Goal: Check status: Check status

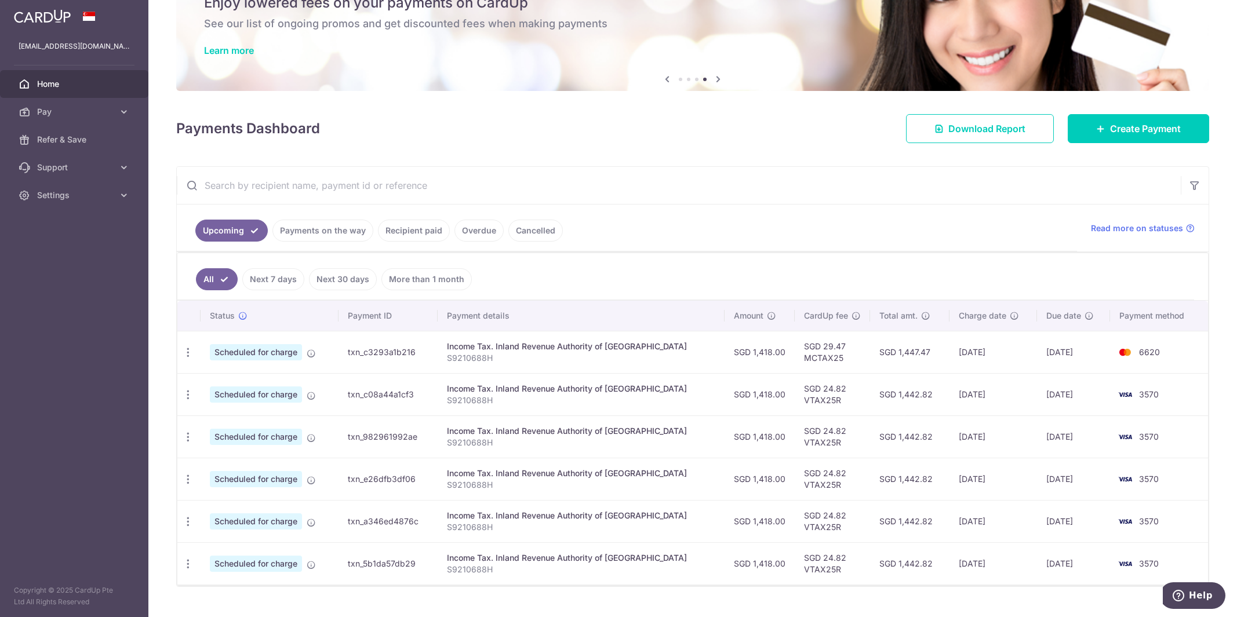
scroll to position [58, 0]
click at [321, 227] on link "Payments on the way" at bounding box center [322, 230] width 101 height 22
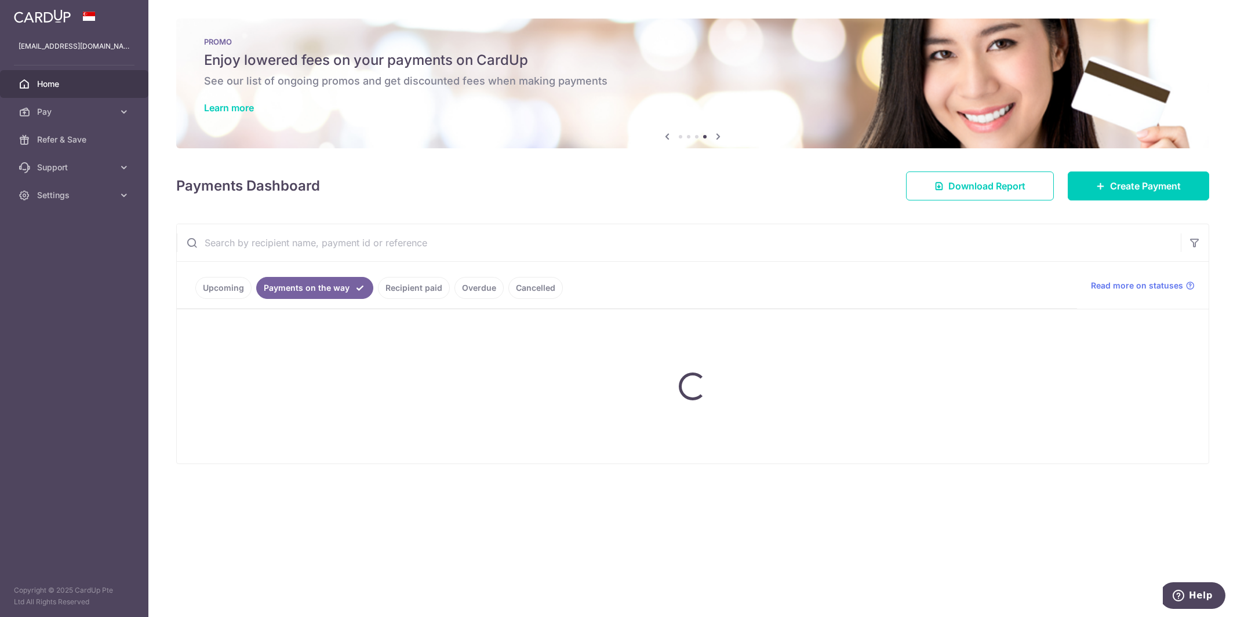
scroll to position [0, 0]
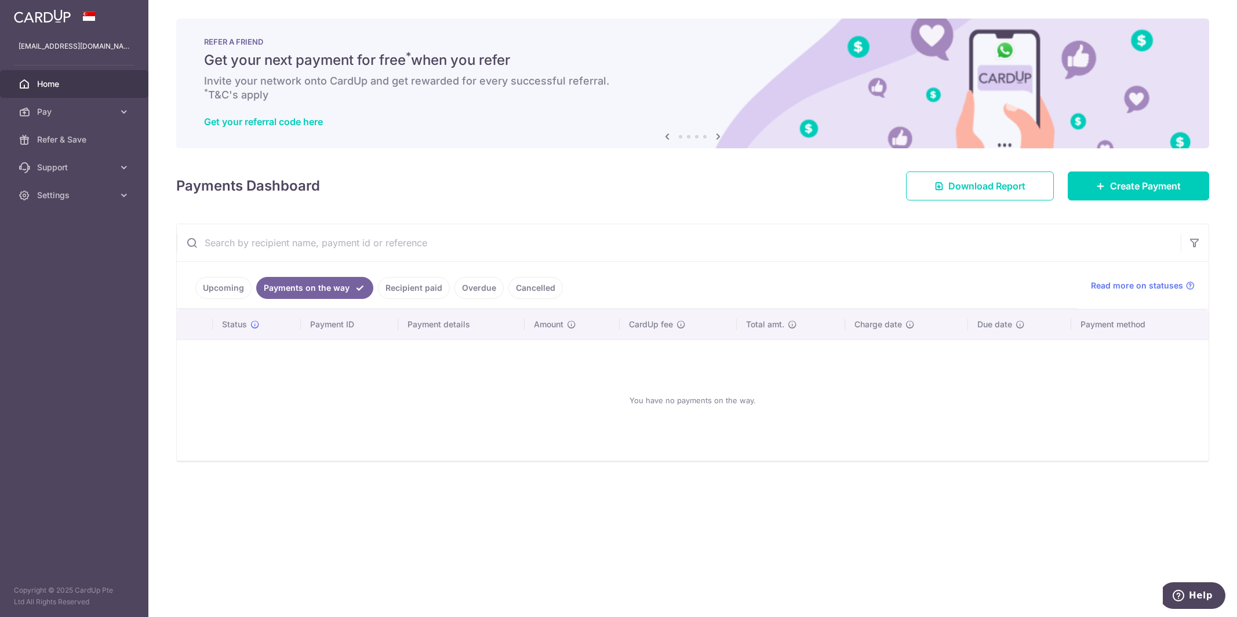
click at [413, 289] on link "Recipient paid" at bounding box center [414, 288] width 72 height 22
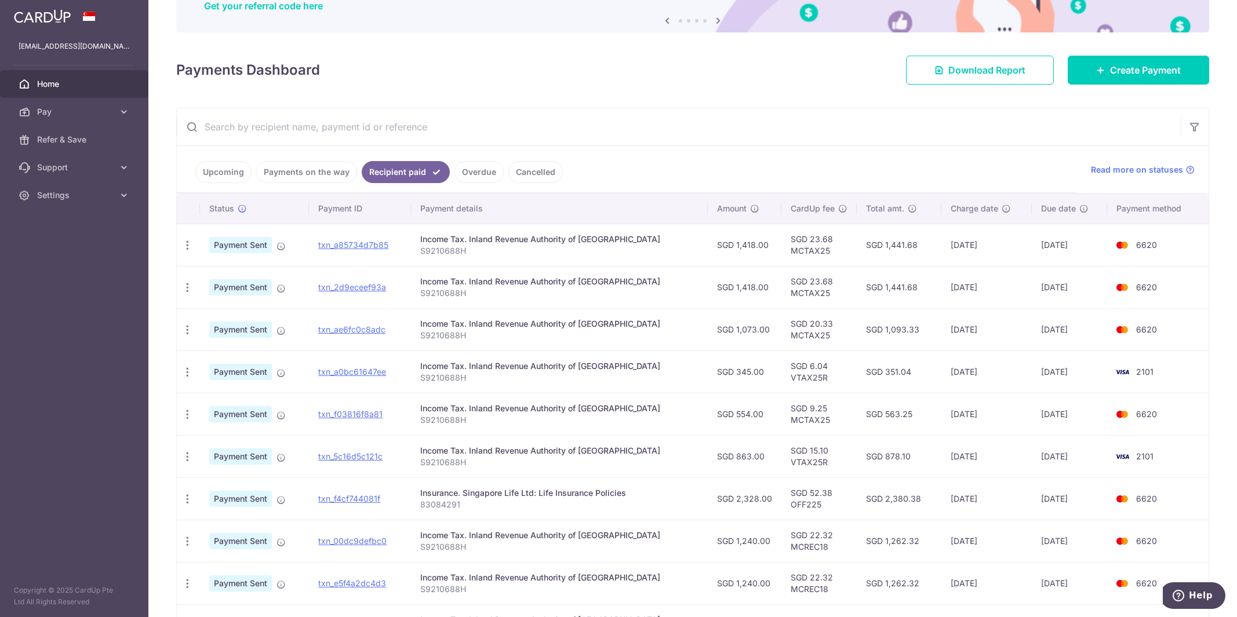
scroll to position [174, 0]
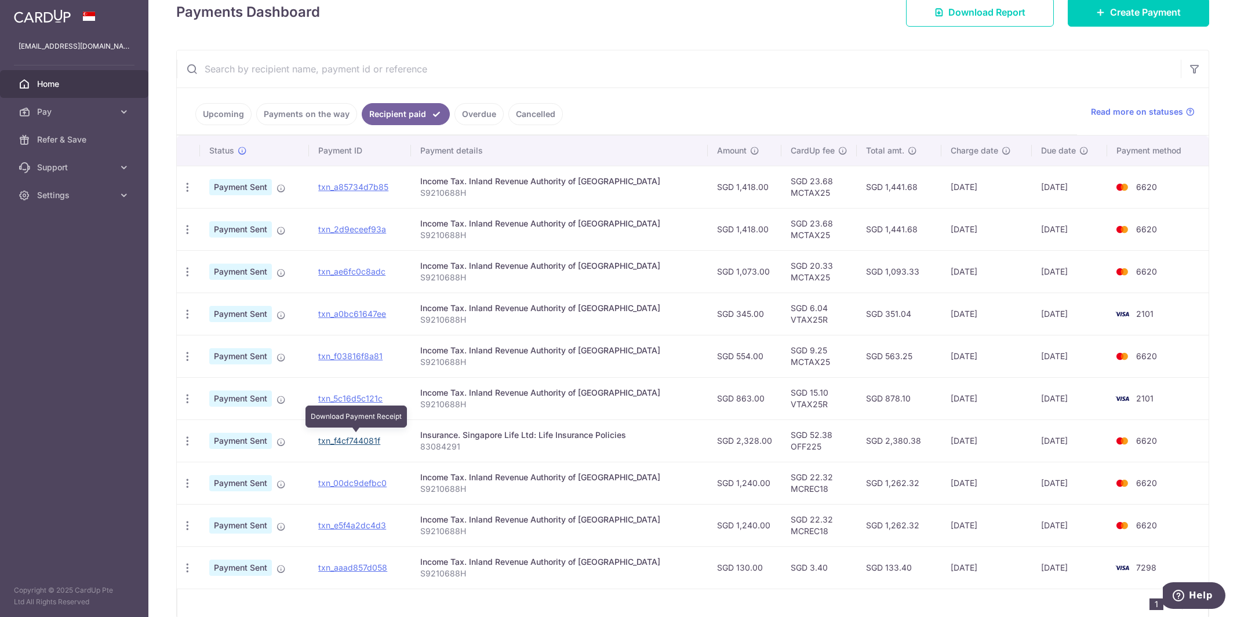
click at [371, 436] on link "txn_f4cf744081f" at bounding box center [349, 441] width 62 height 10
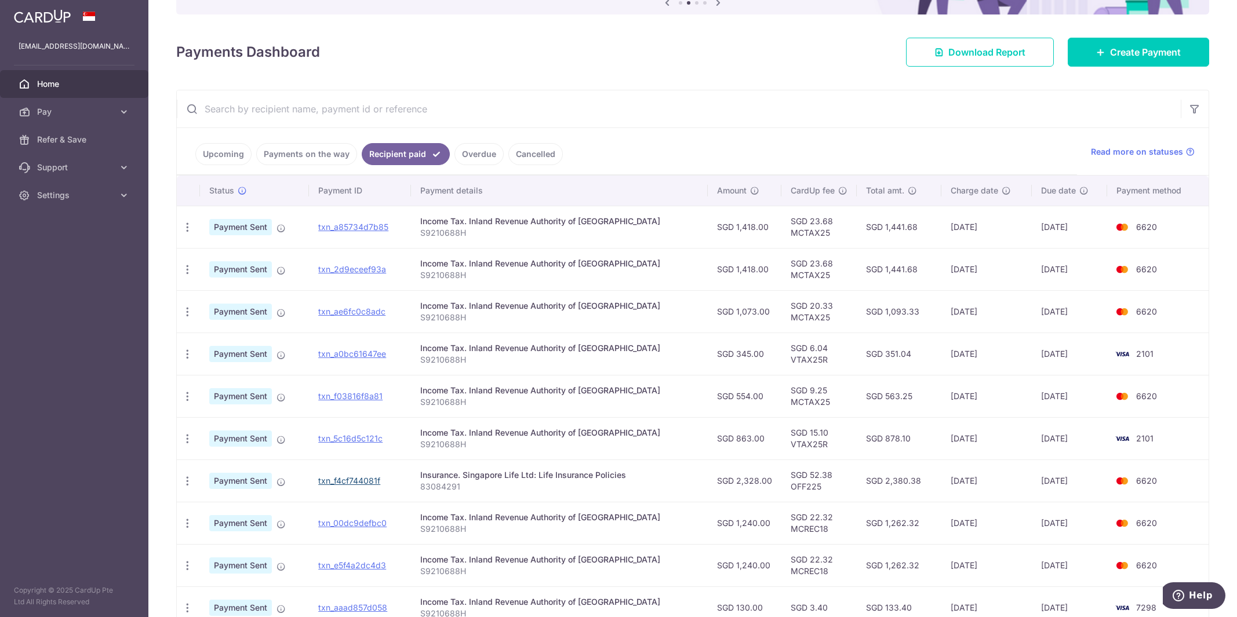
scroll to position [58, 0]
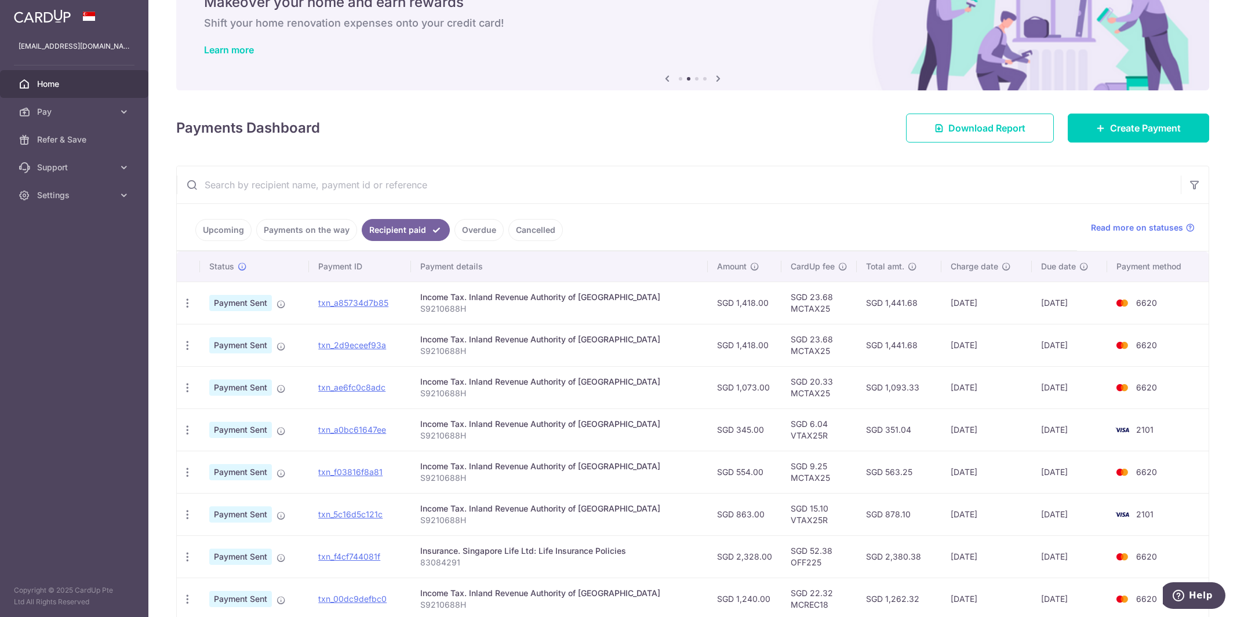
click at [232, 221] on link "Upcoming" at bounding box center [223, 230] width 56 height 22
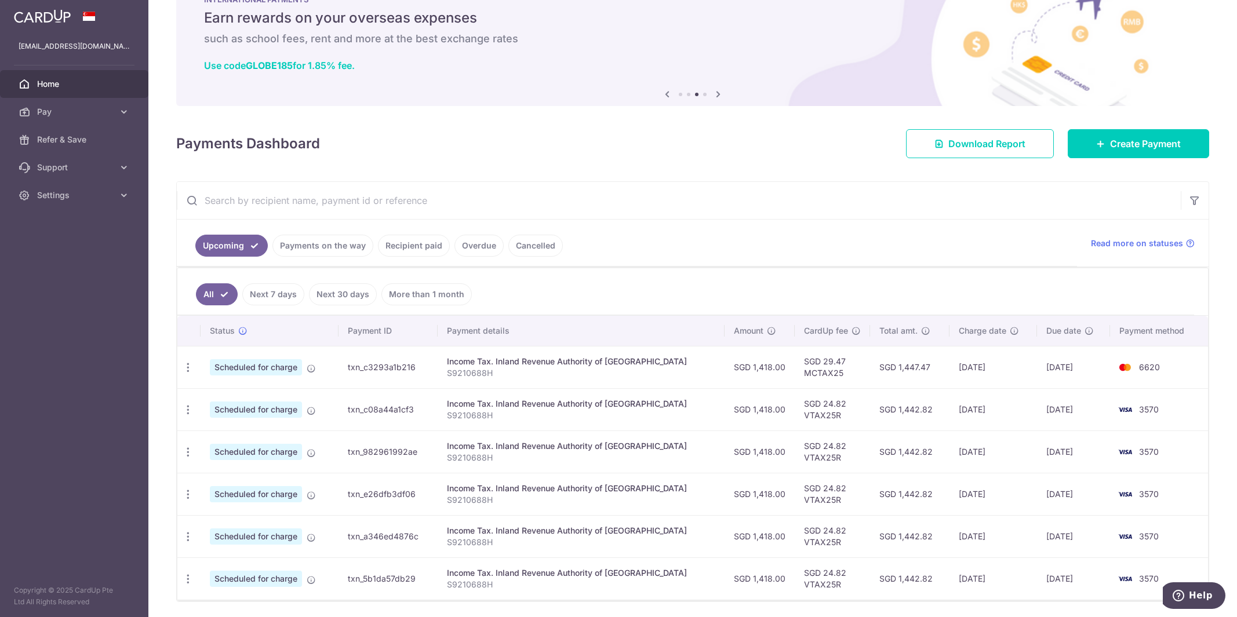
scroll to position [76, 0]
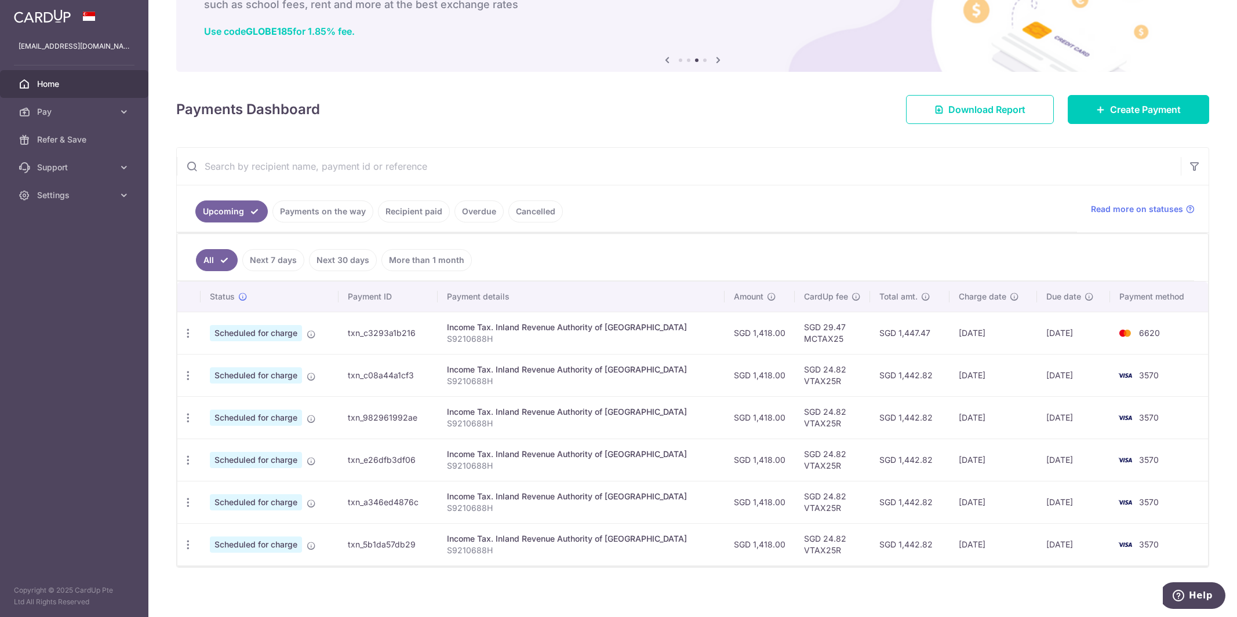
click at [289, 209] on link "Payments on the way" at bounding box center [322, 212] width 101 height 22
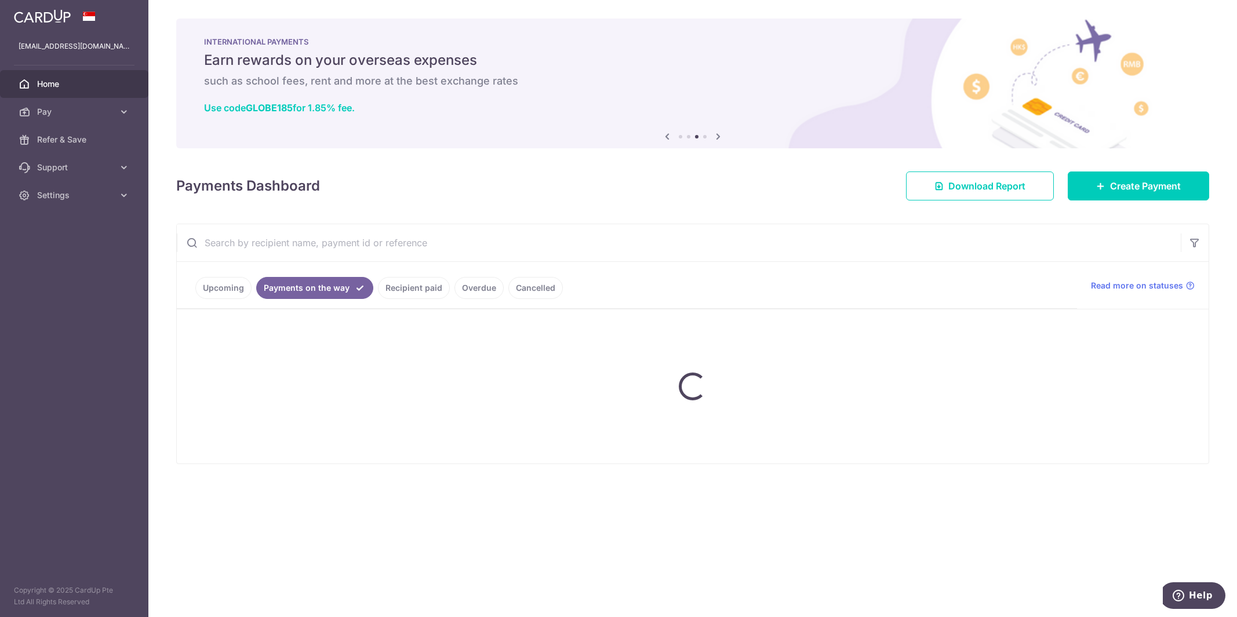
scroll to position [0, 0]
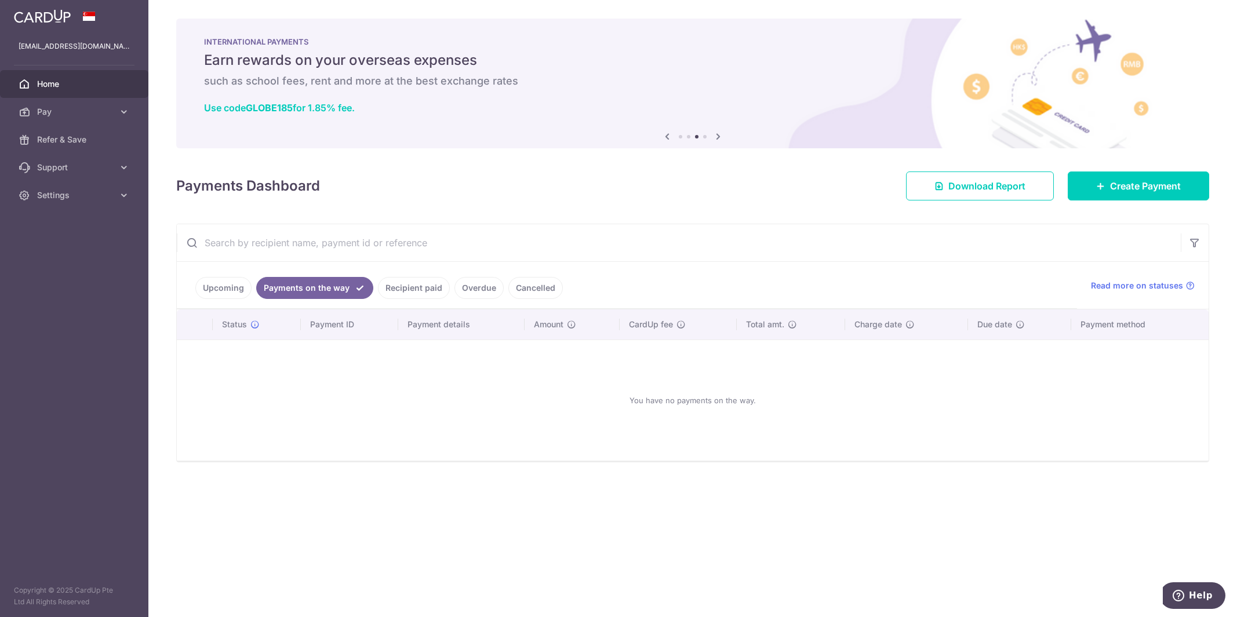
click at [231, 286] on link "Upcoming" at bounding box center [223, 288] width 56 height 22
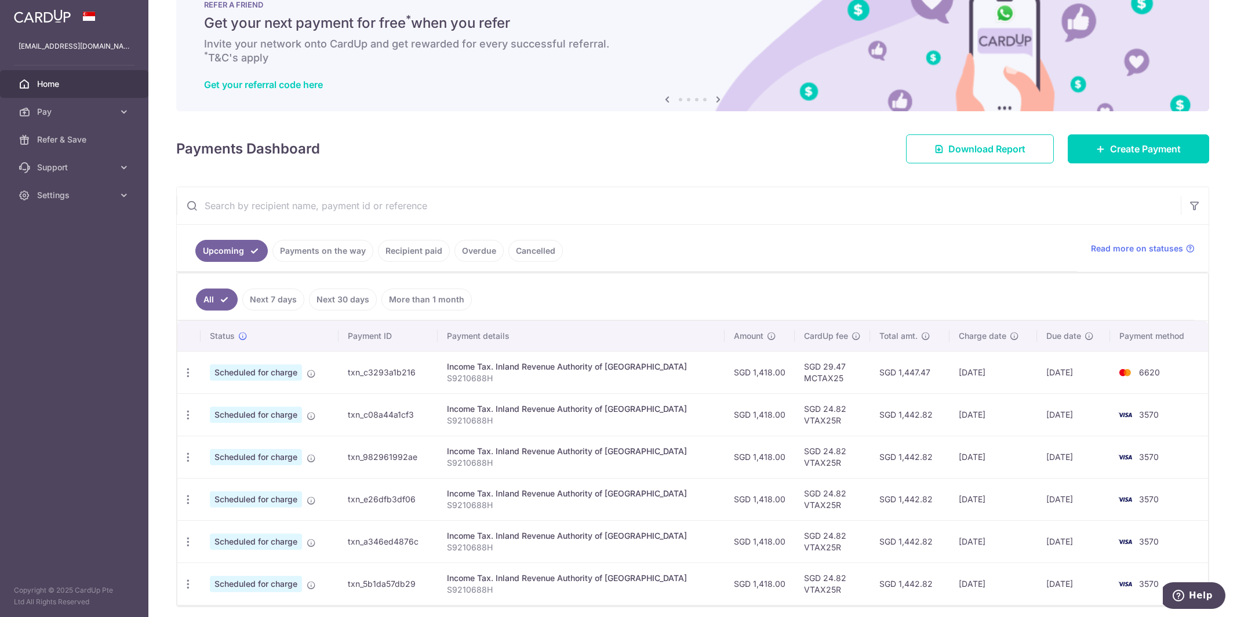
scroll to position [19, 0]
